Goal: Task Accomplishment & Management: Use online tool/utility

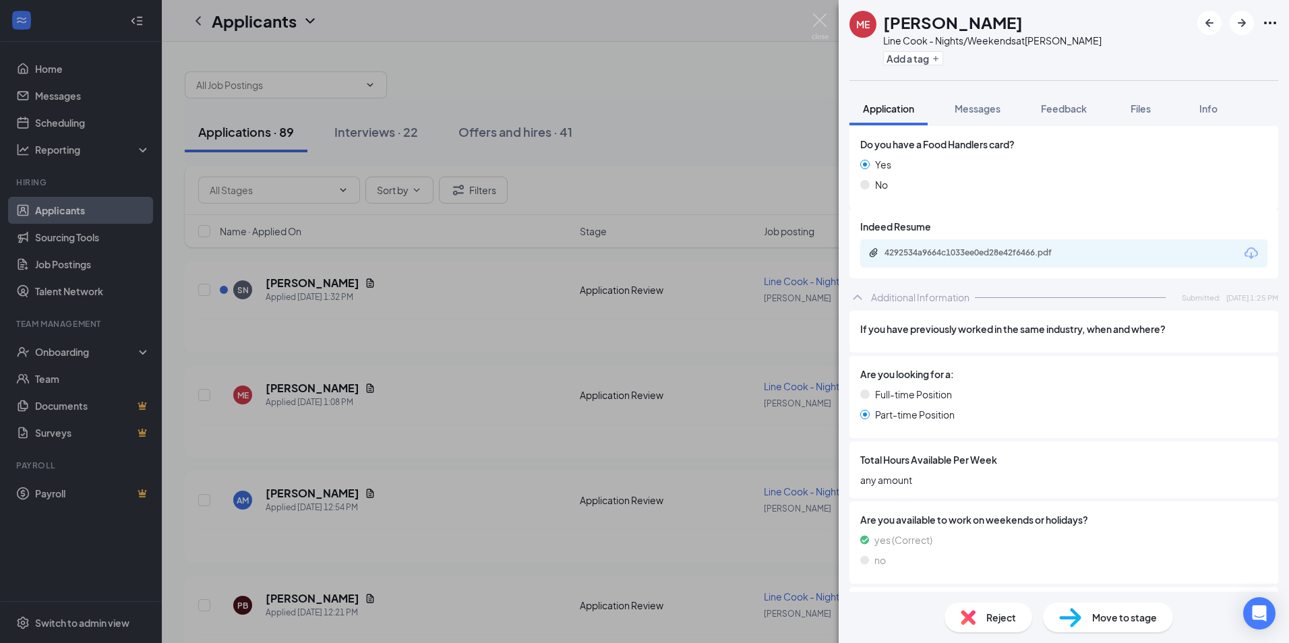
scroll to position [774, 0]
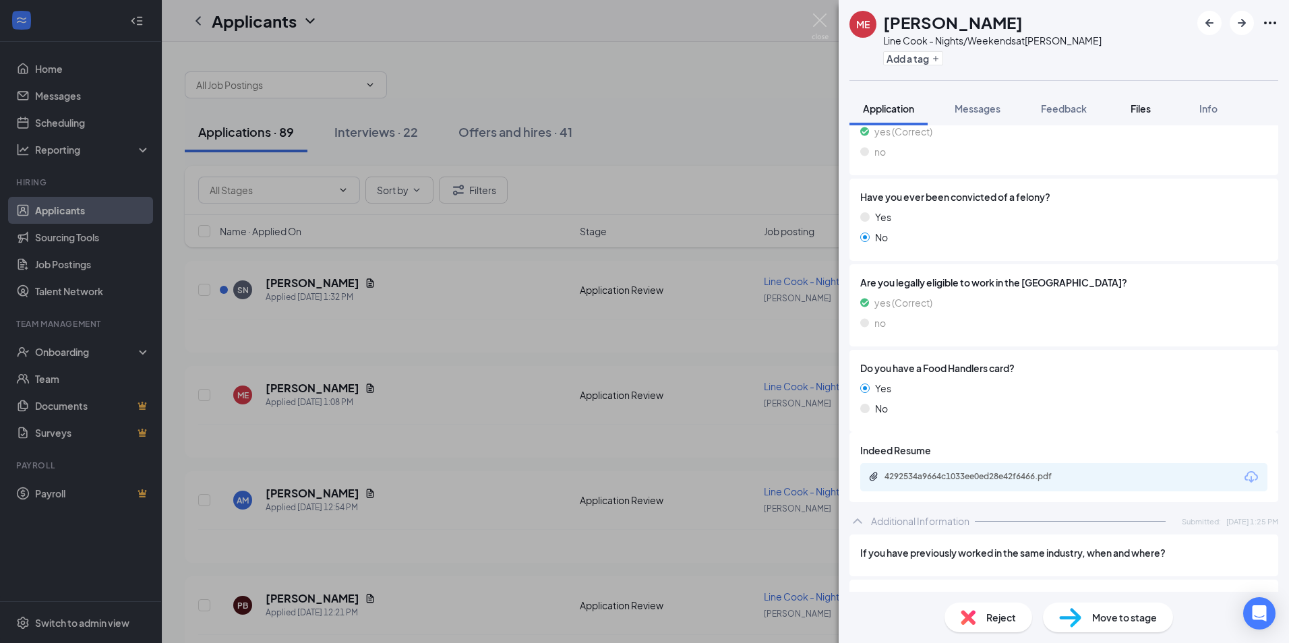
click at [1133, 109] on span "Files" at bounding box center [1141, 108] width 20 height 12
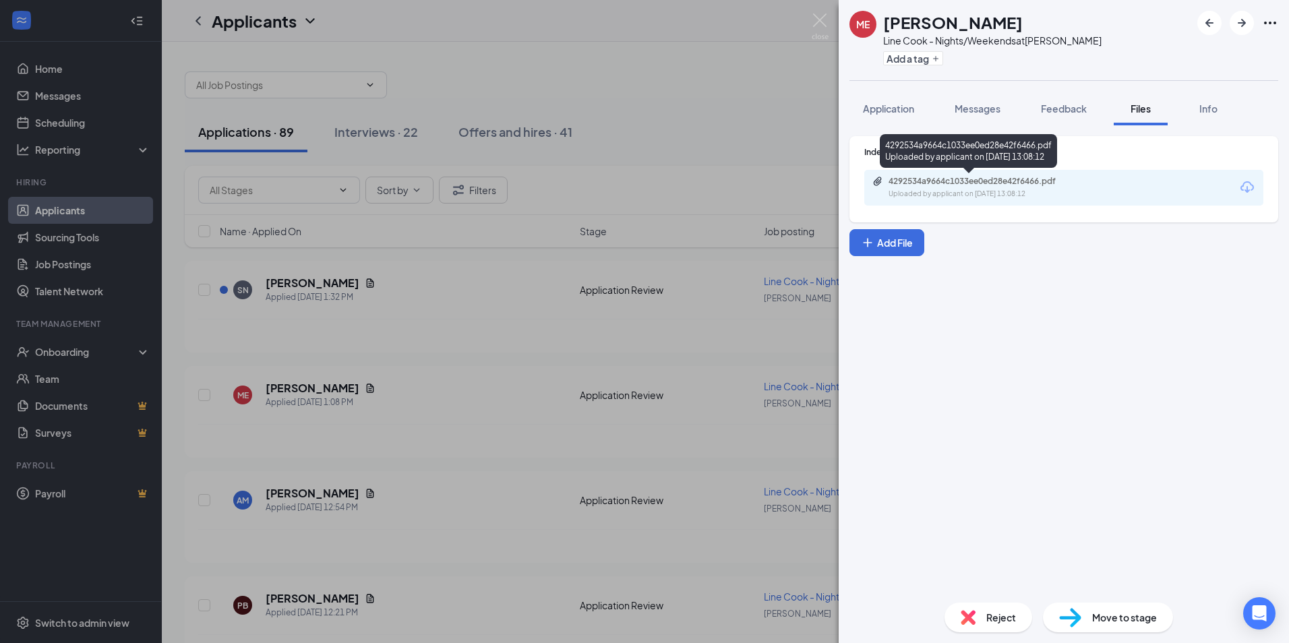
click at [962, 183] on div "4292534a9664c1033ee0ed28e42f6466.pdf" at bounding box center [983, 181] width 189 height 11
click at [765, 74] on div "ME [PERSON_NAME] Line Cook - Nights/Weekends at [GEOGRAPHIC_DATA] Add a tag App…" at bounding box center [644, 321] width 1289 height 643
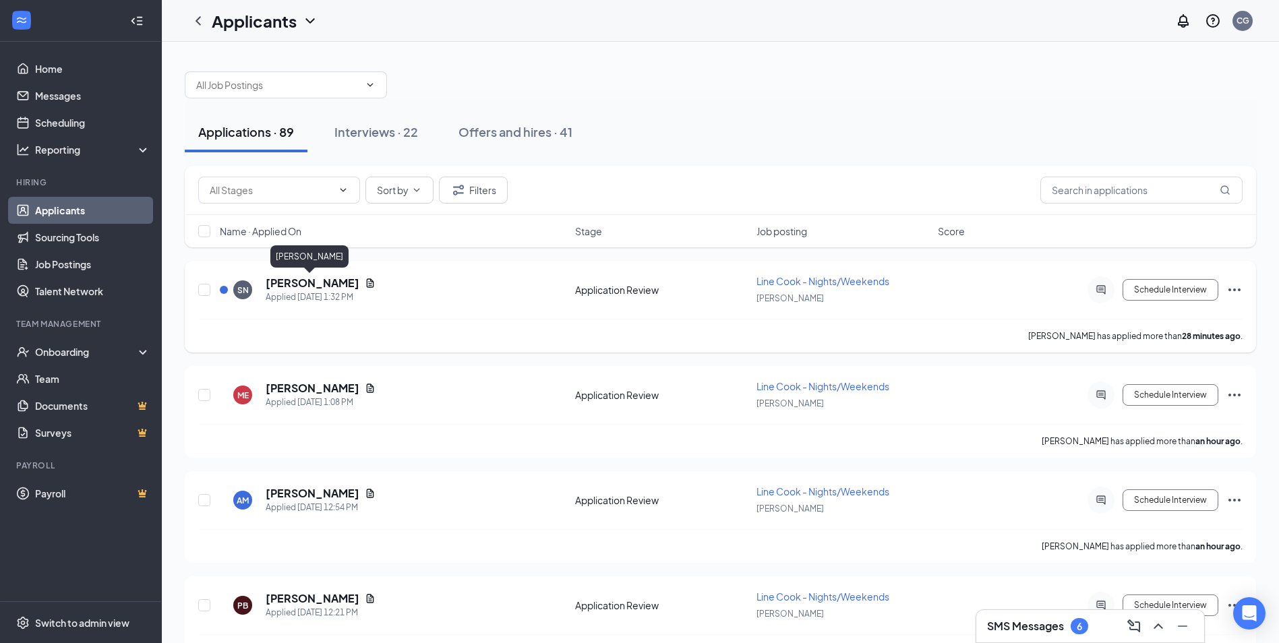
click at [312, 285] on h5 "[PERSON_NAME]" at bounding box center [313, 283] width 94 height 15
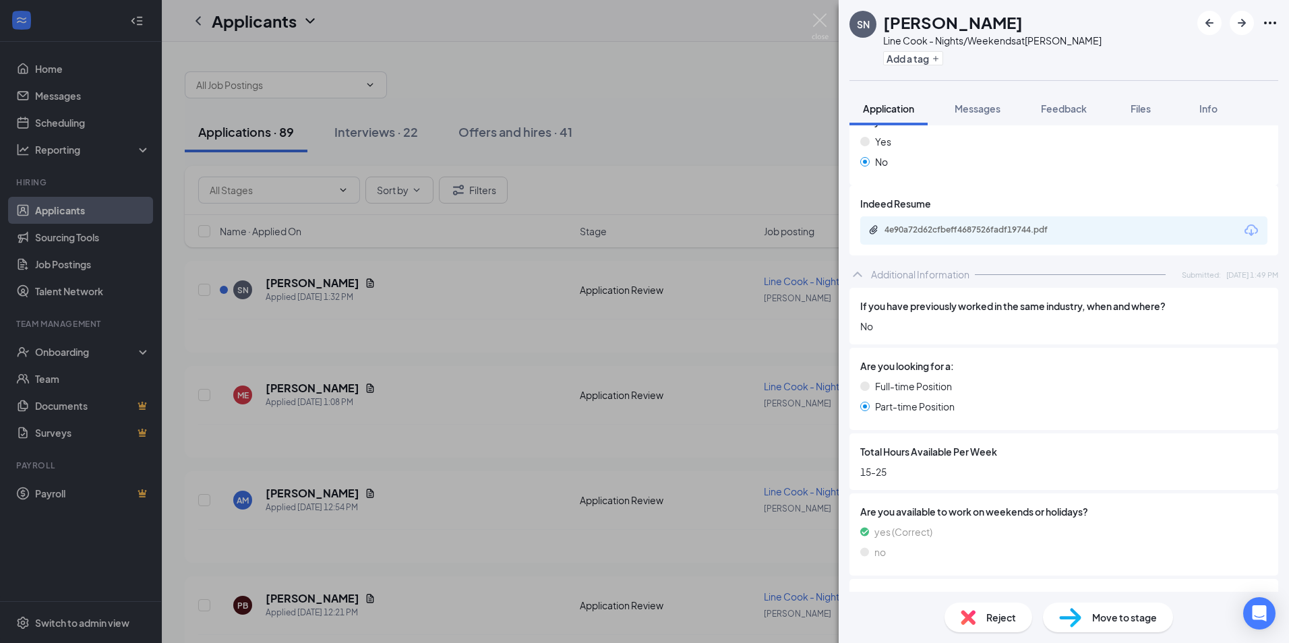
scroll to position [855, 0]
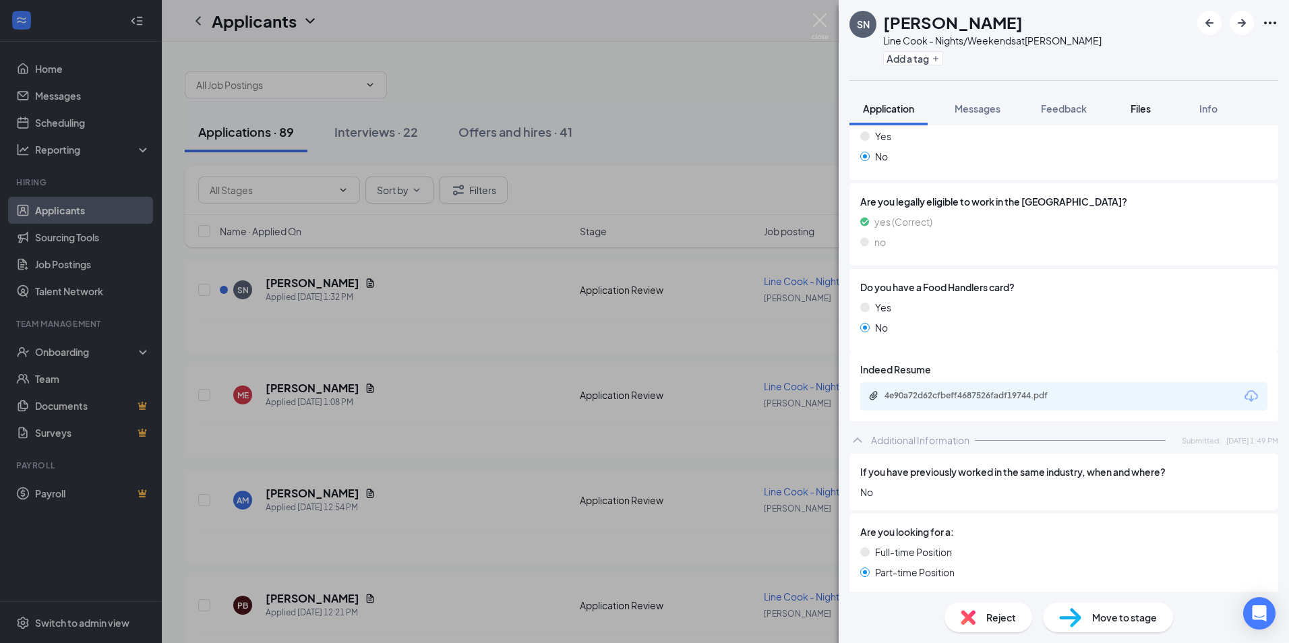
click at [1139, 111] on span "Files" at bounding box center [1141, 108] width 20 height 12
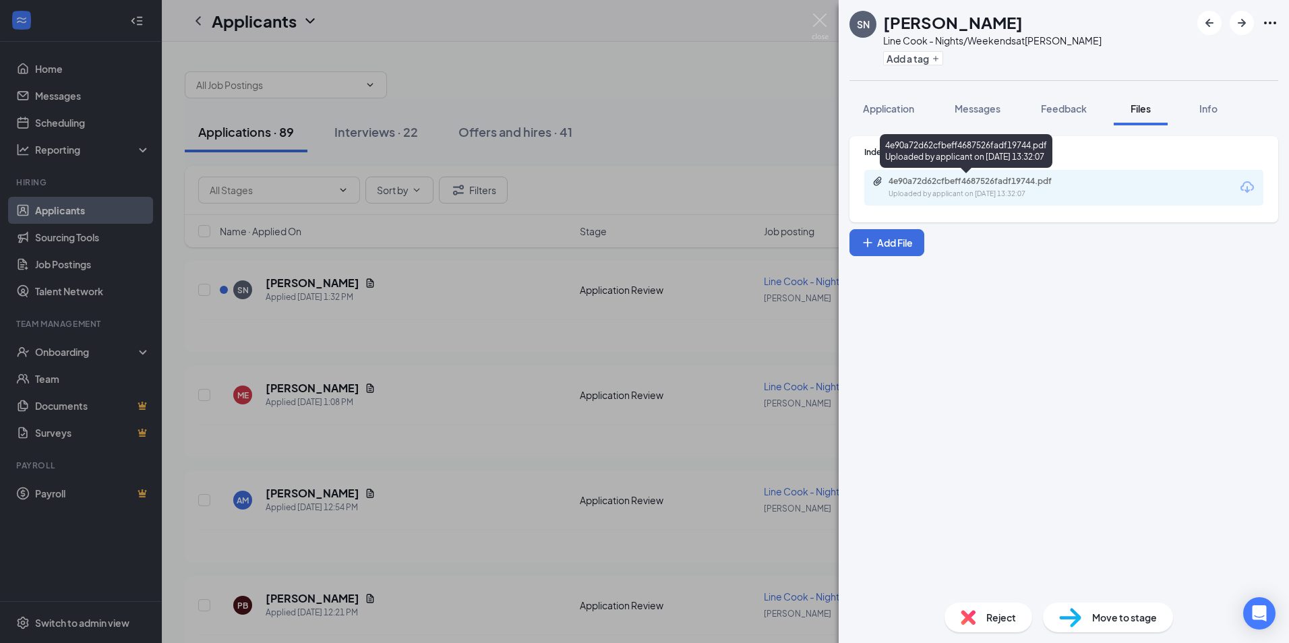
click at [999, 192] on div "Uploaded by applicant on [DATE] 13:32:07" at bounding box center [990, 194] width 202 height 11
click at [710, 140] on div "SN [PERSON_NAME] Line Cook - Nights/Weekends at [GEOGRAPHIC_DATA] Add a tag App…" at bounding box center [644, 321] width 1289 height 643
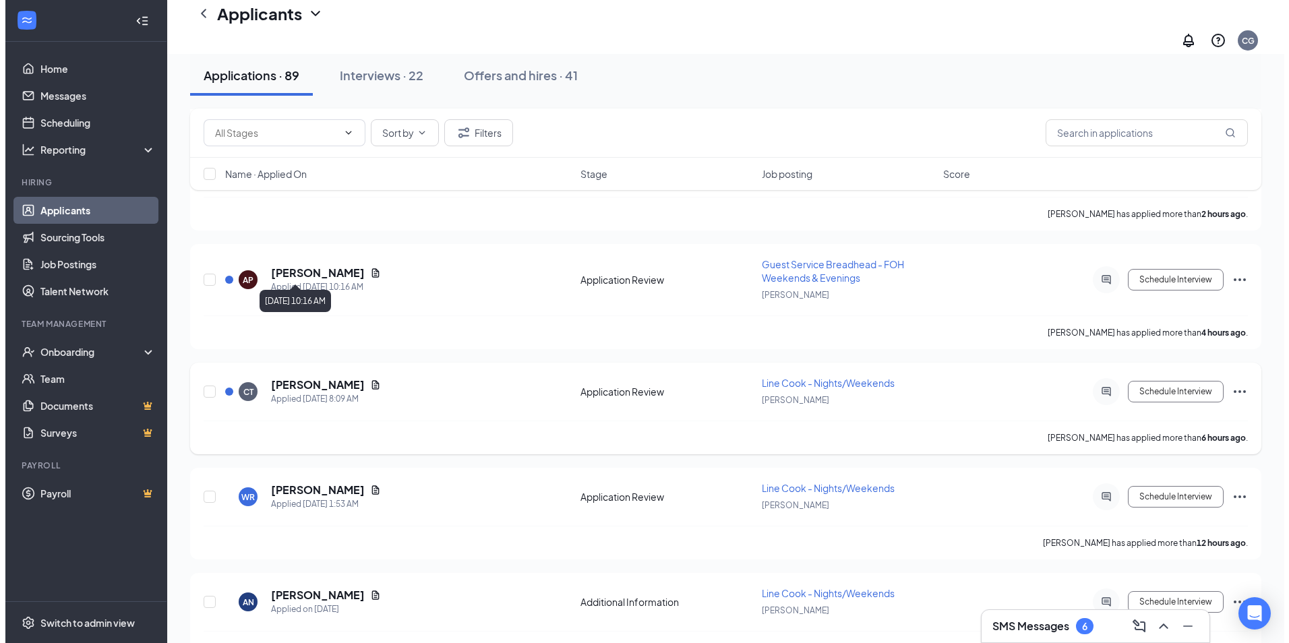
scroll to position [674, 0]
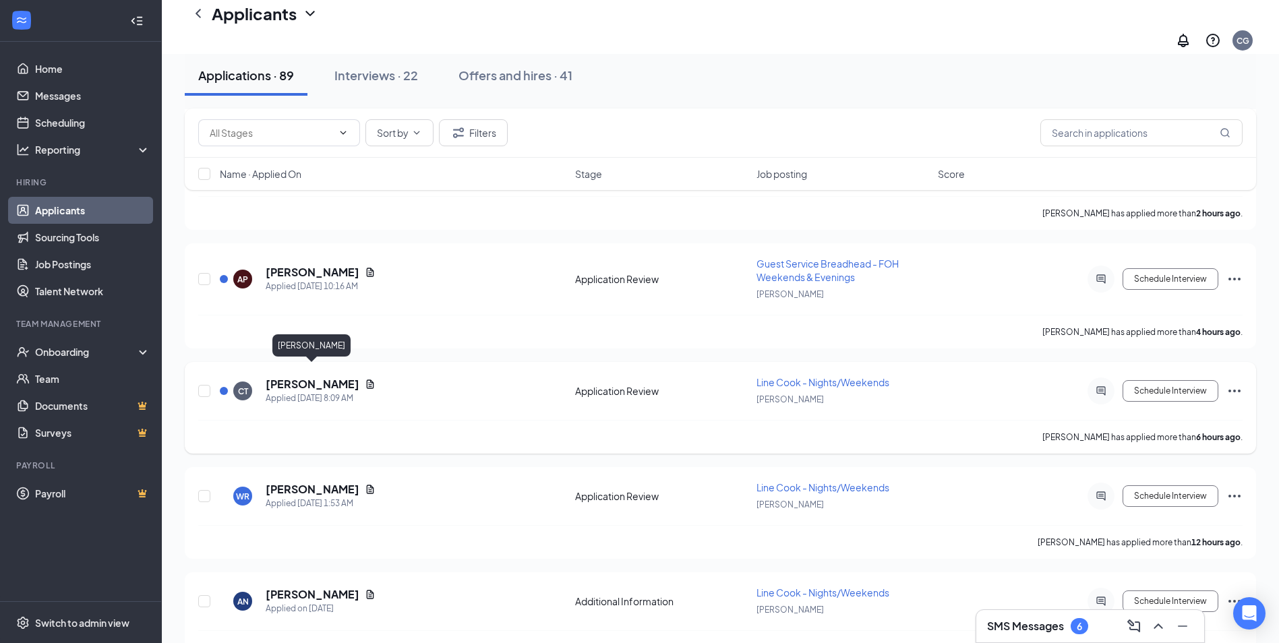
click at [326, 377] on h5 "[PERSON_NAME]" at bounding box center [313, 384] width 94 height 15
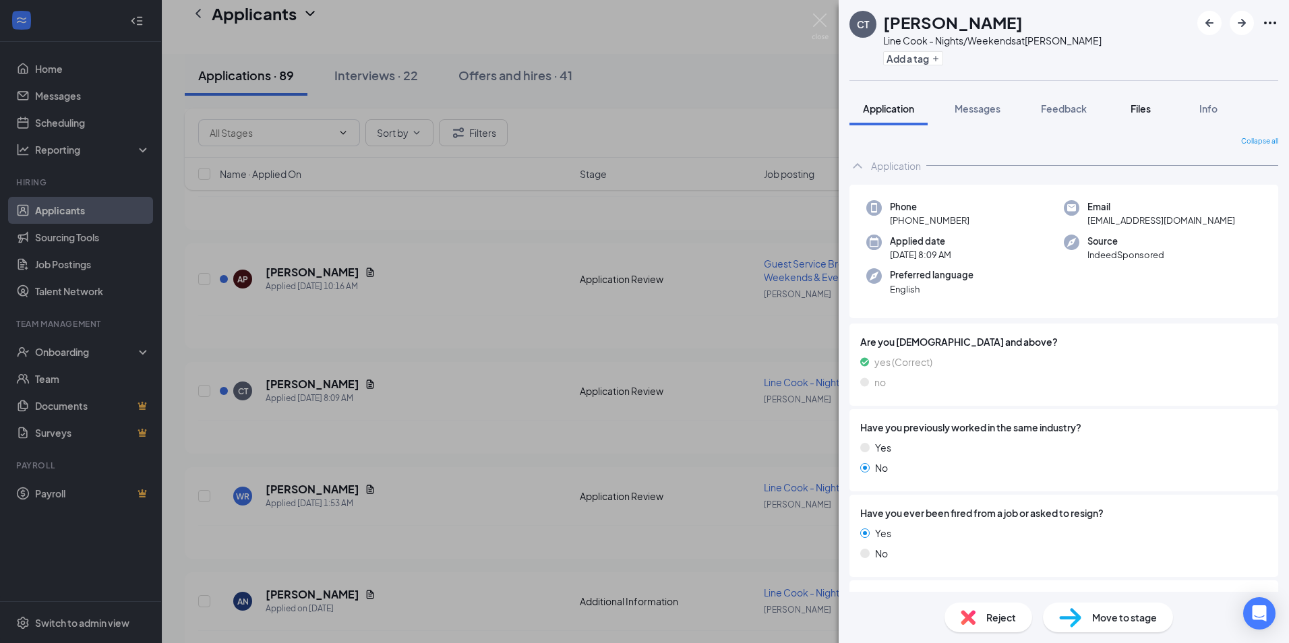
click at [1146, 113] on span "Files" at bounding box center [1141, 108] width 20 height 12
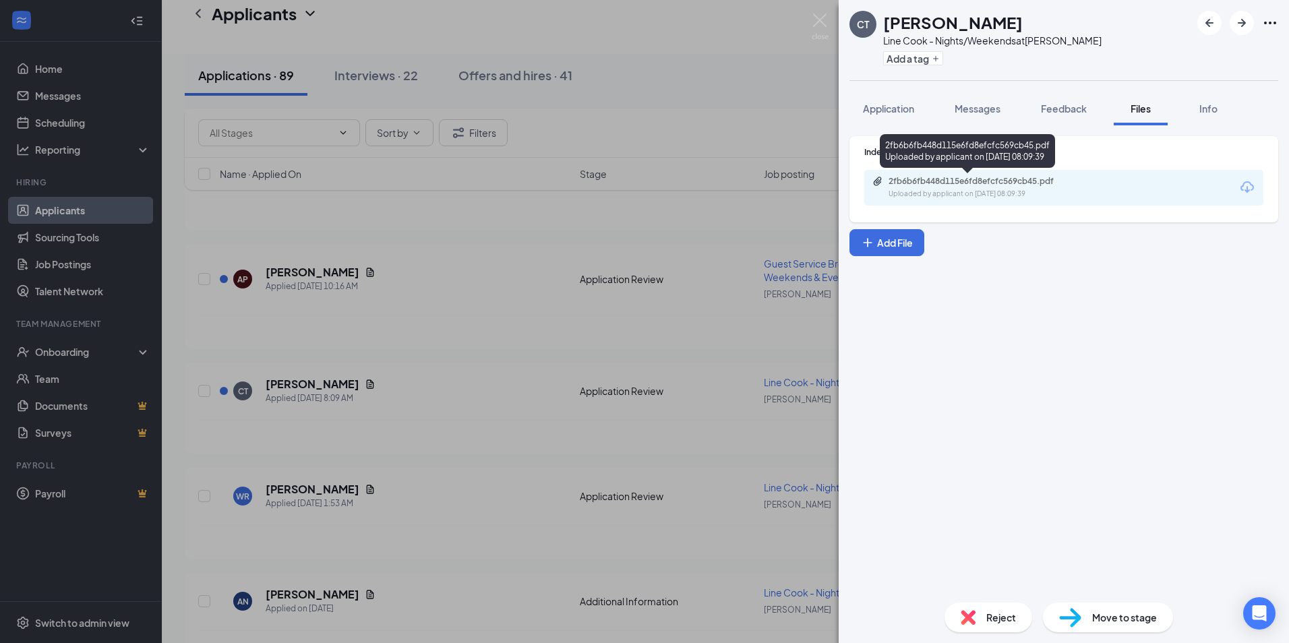
click at [1021, 191] on div "Uploaded by applicant on [DATE] 08:09:39" at bounding box center [990, 194] width 202 height 11
click at [685, 92] on div "CT [PERSON_NAME] Line Cook - Nights/Weekends at [GEOGRAPHIC_DATA] Add a tag App…" at bounding box center [644, 321] width 1289 height 643
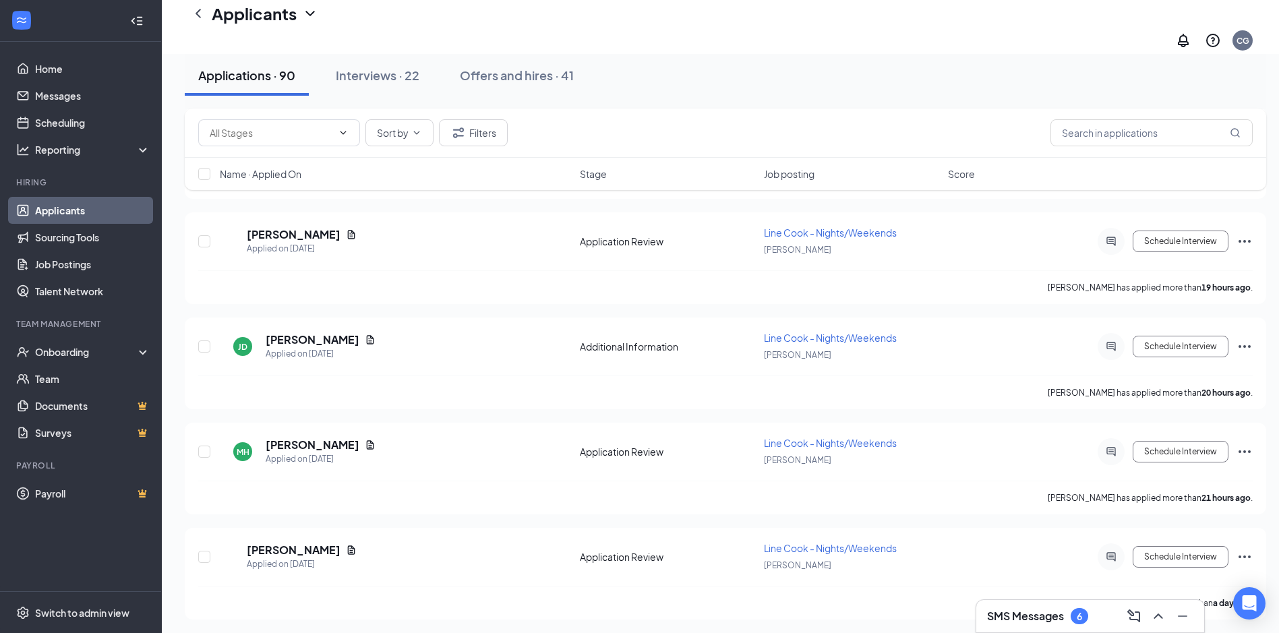
scroll to position [1281, 0]
